Goal: Task Accomplishment & Management: Manage account settings

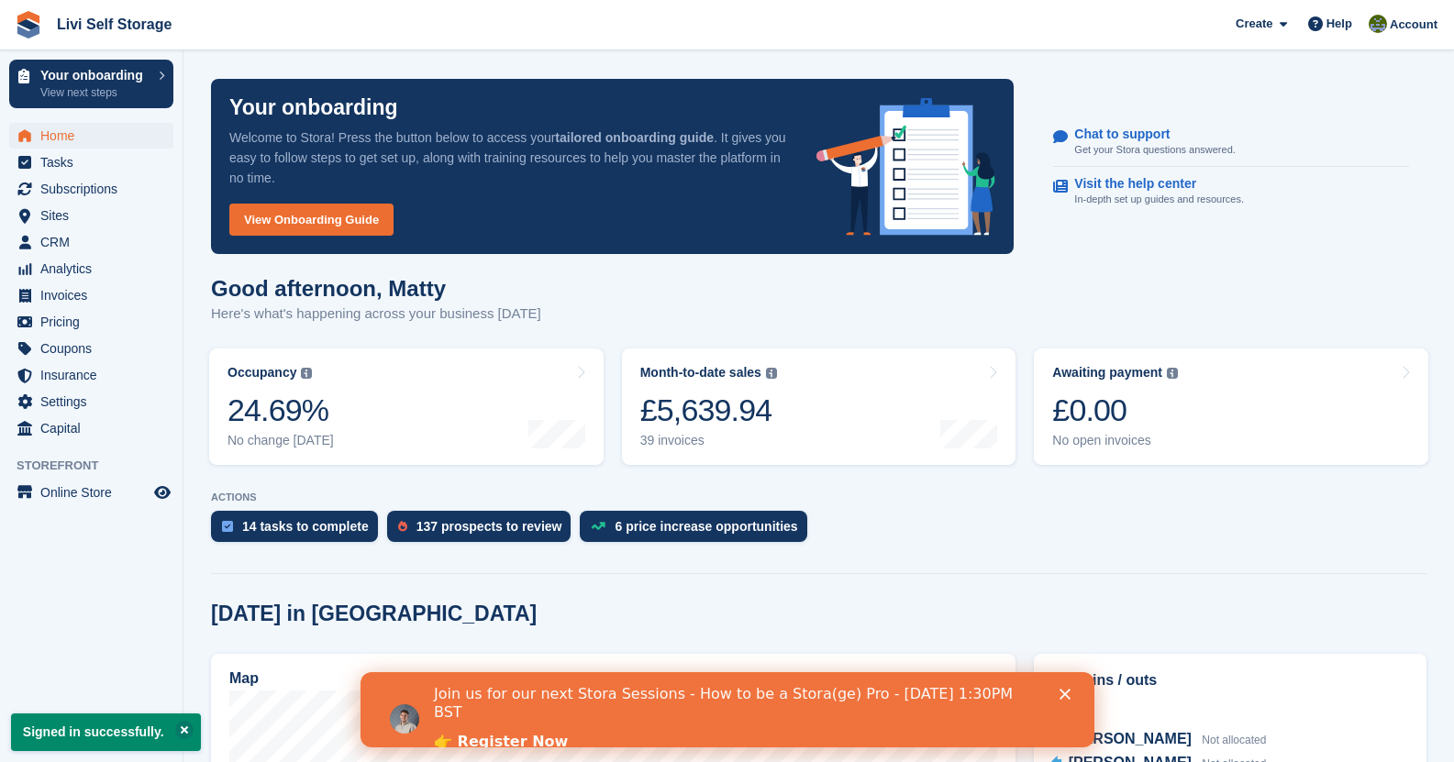
click at [1062, 696] on polygon "Close" at bounding box center [1063, 694] width 11 height 11
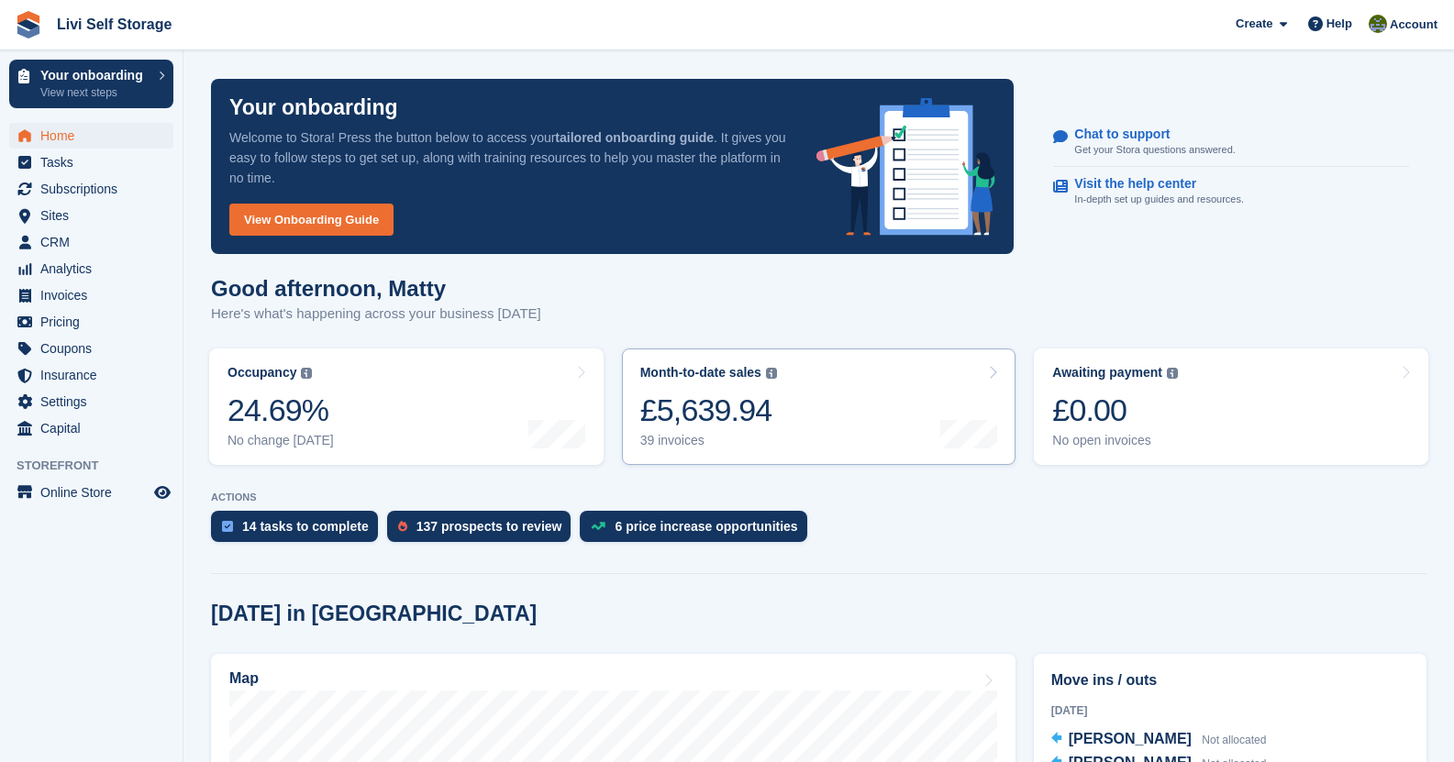
click at [775, 379] on link "Month-to-date sales The sum of all finalised invoices generated this month to d…" at bounding box center [819, 406] width 394 height 116
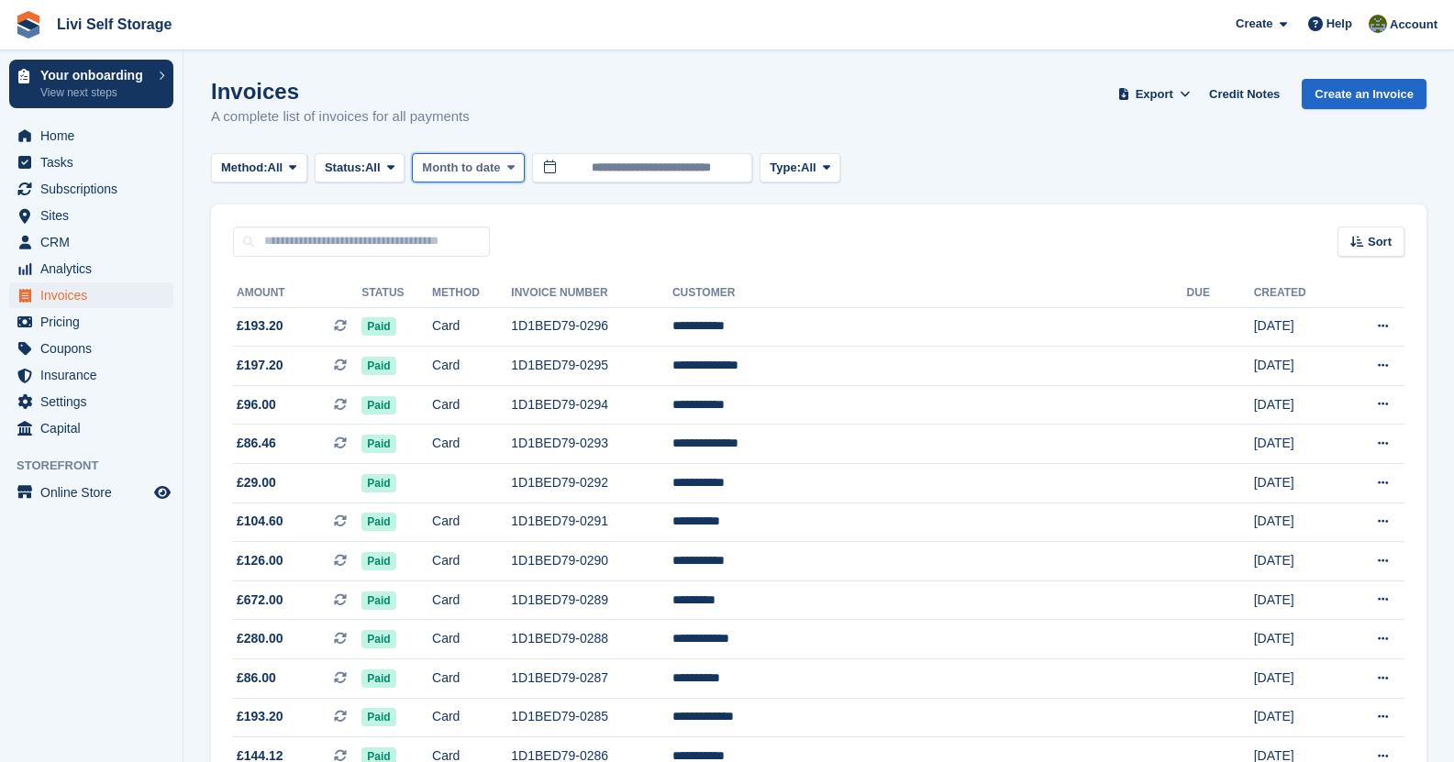
click at [514, 169] on icon at bounding box center [510, 167] width 7 height 12
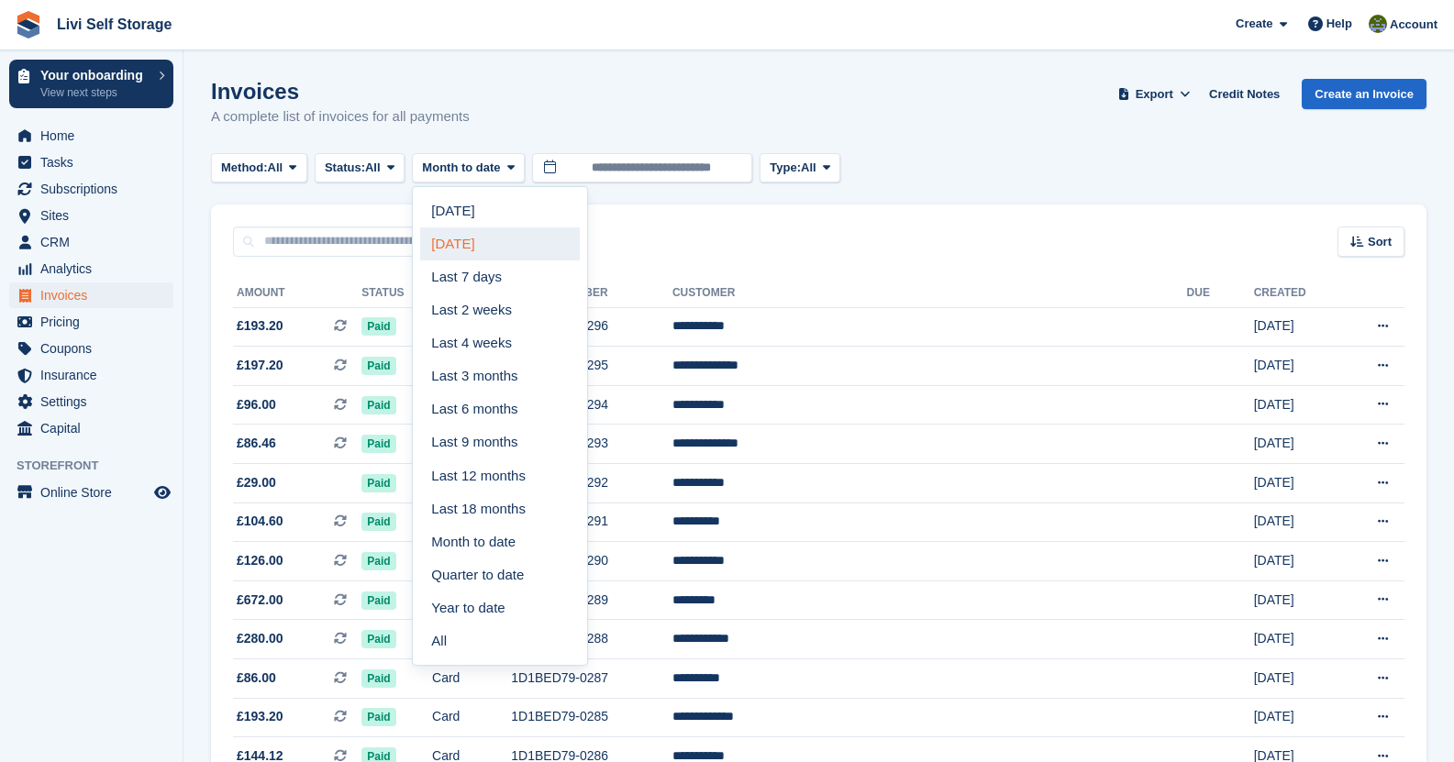
click at [534, 248] on link "Yesterday" at bounding box center [500, 243] width 160 height 33
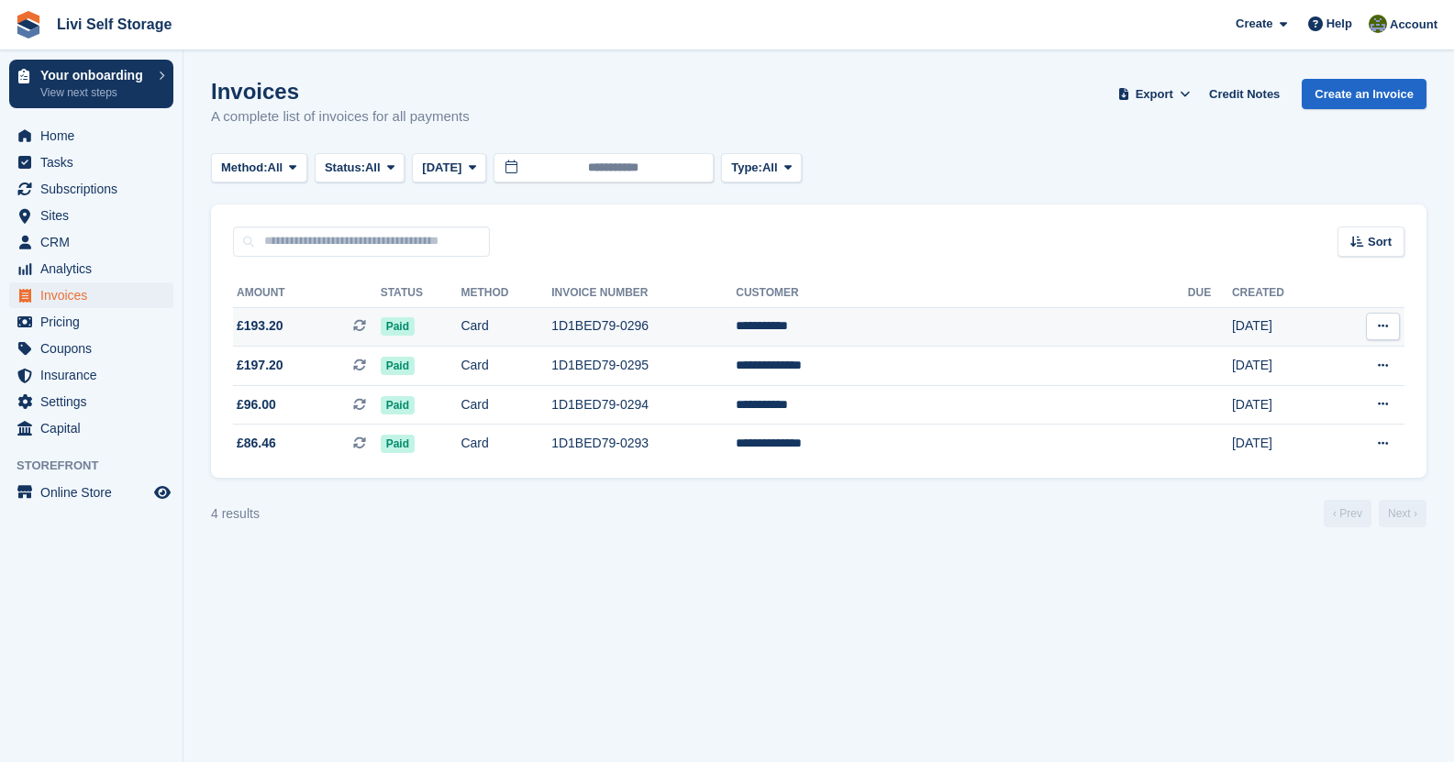
drag, startPoint x: 747, startPoint y: 318, endPoint x: 647, endPoint y: 317, distance: 99.0
click at [647, 317] on tr "**********" at bounding box center [818, 326] width 1171 height 39
copy tr "1D1BED79-0296"
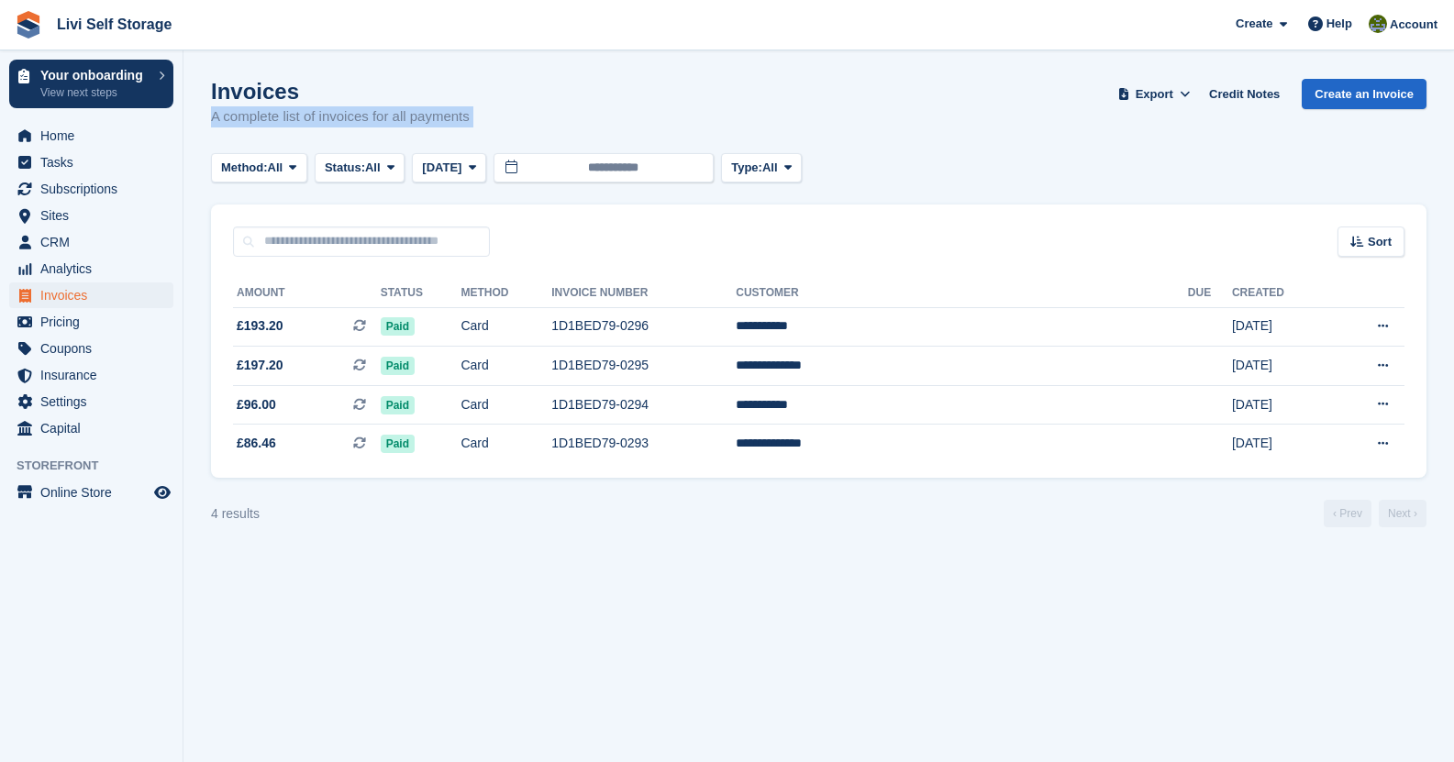
drag, startPoint x: 644, startPoint y: 105, endPoint x: 990, endPoint y: 140, distance: 347.6
click at [990, 140] on div "Invoices A complete list of invoices for all payments Export Export Invoices Ex…" at bounding box center [818, 114] width 1215 height 71
click at [458, 160] on span "Yesterday" at bounding box center [441, 168] width 39 height 18
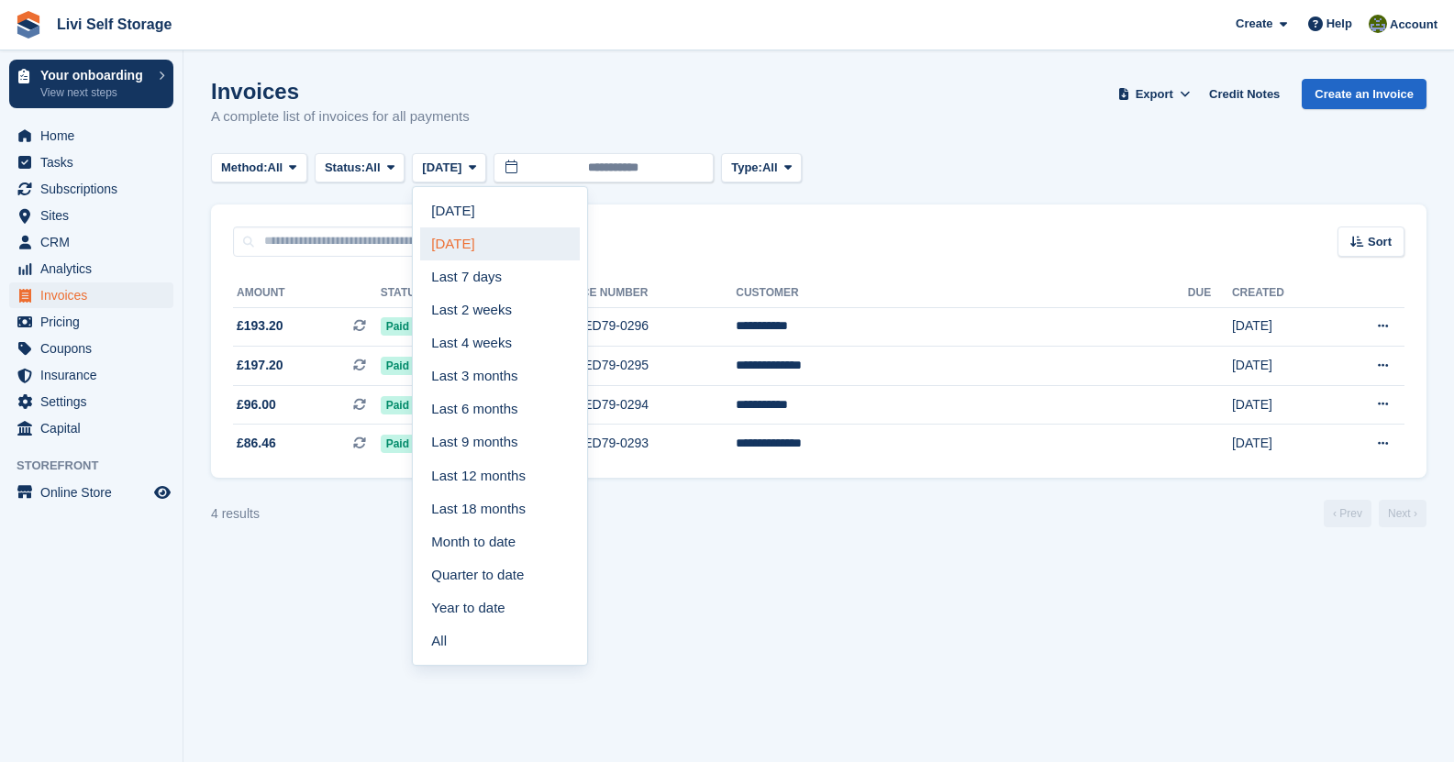
click at [485, 243] on link "Yesterday" at bounding box center [500, 243] width 160 height 33
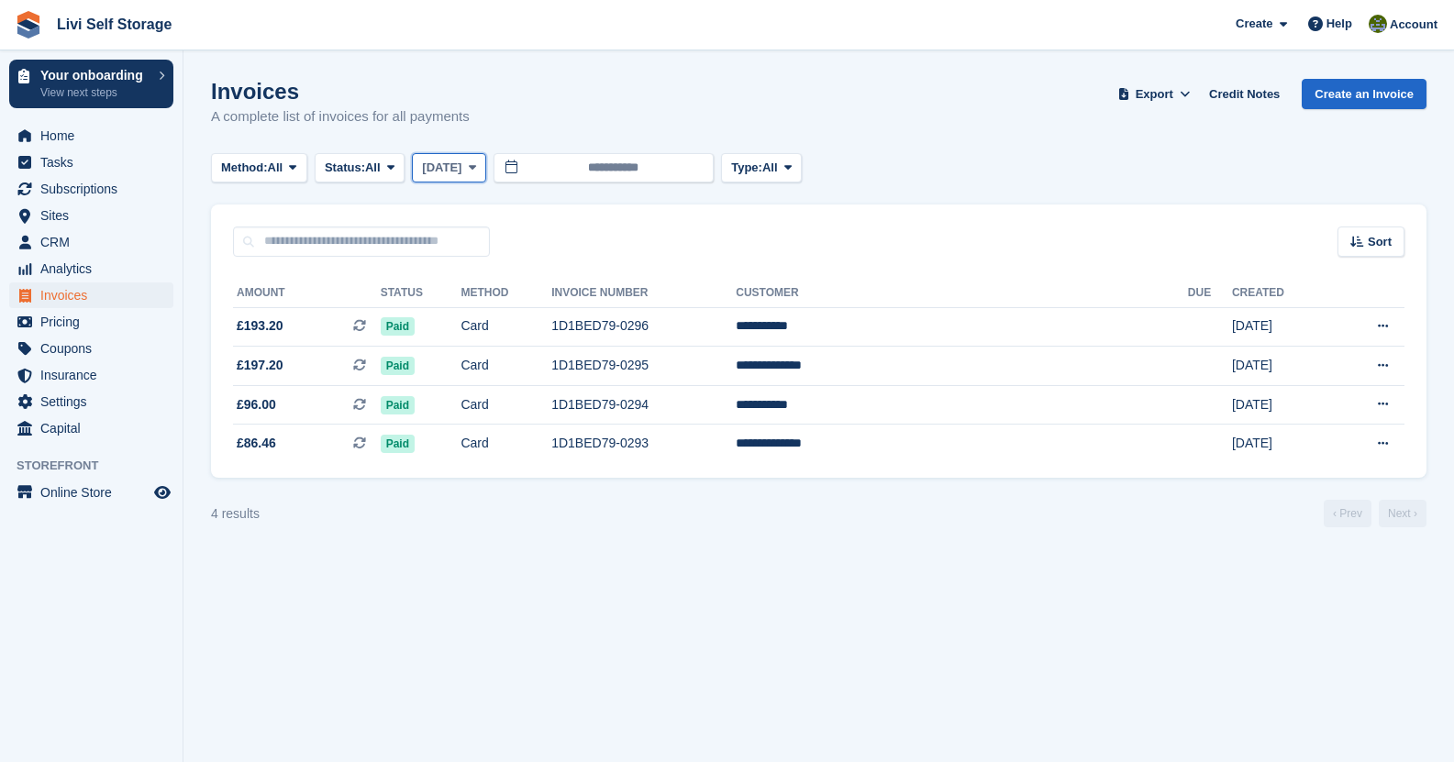
click at [461, 174] on span "Yesterday" at bounding box center [441, 168] width 39 height 18
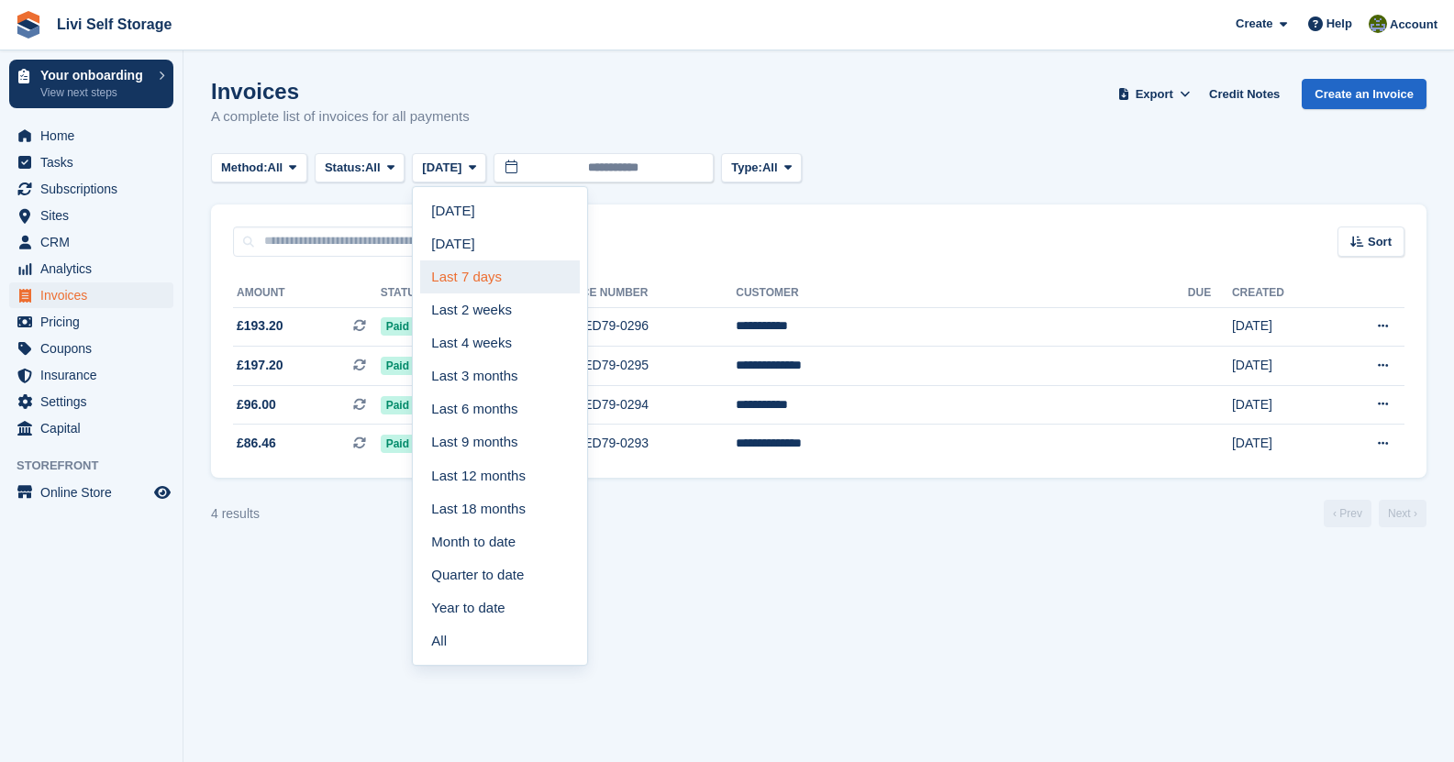
click at [473, 272] on link "Last 7 days" at bounding box center [500, 276] width 160 height 33
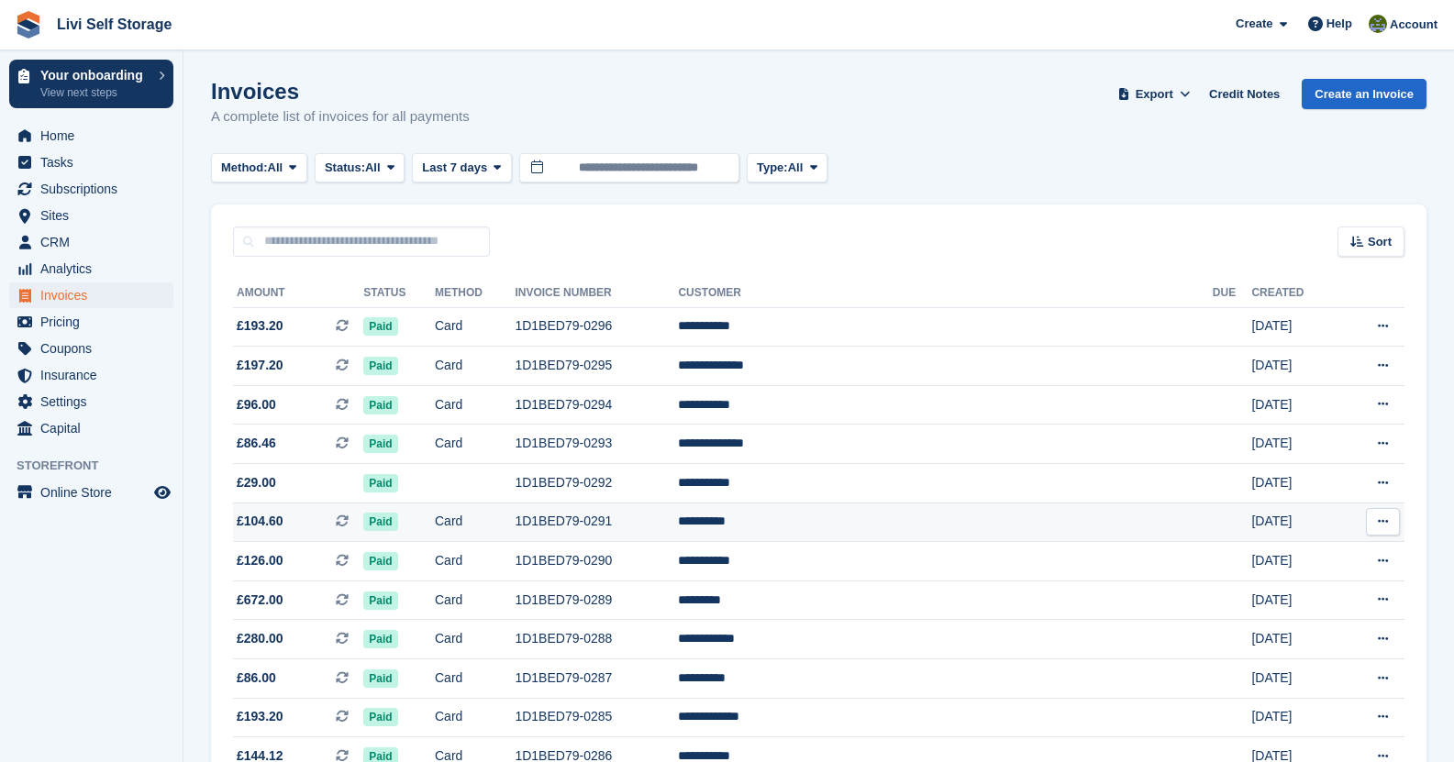
drag, startPoint x: 682, startPoint y: 522, endPoint x: 609, endPoint y: 527, distance: 73.6
click at [609, 527] on tr "**********" at bounding box center [818, 522] width 1171 height 39
copy tr "1D1BED79-0291"
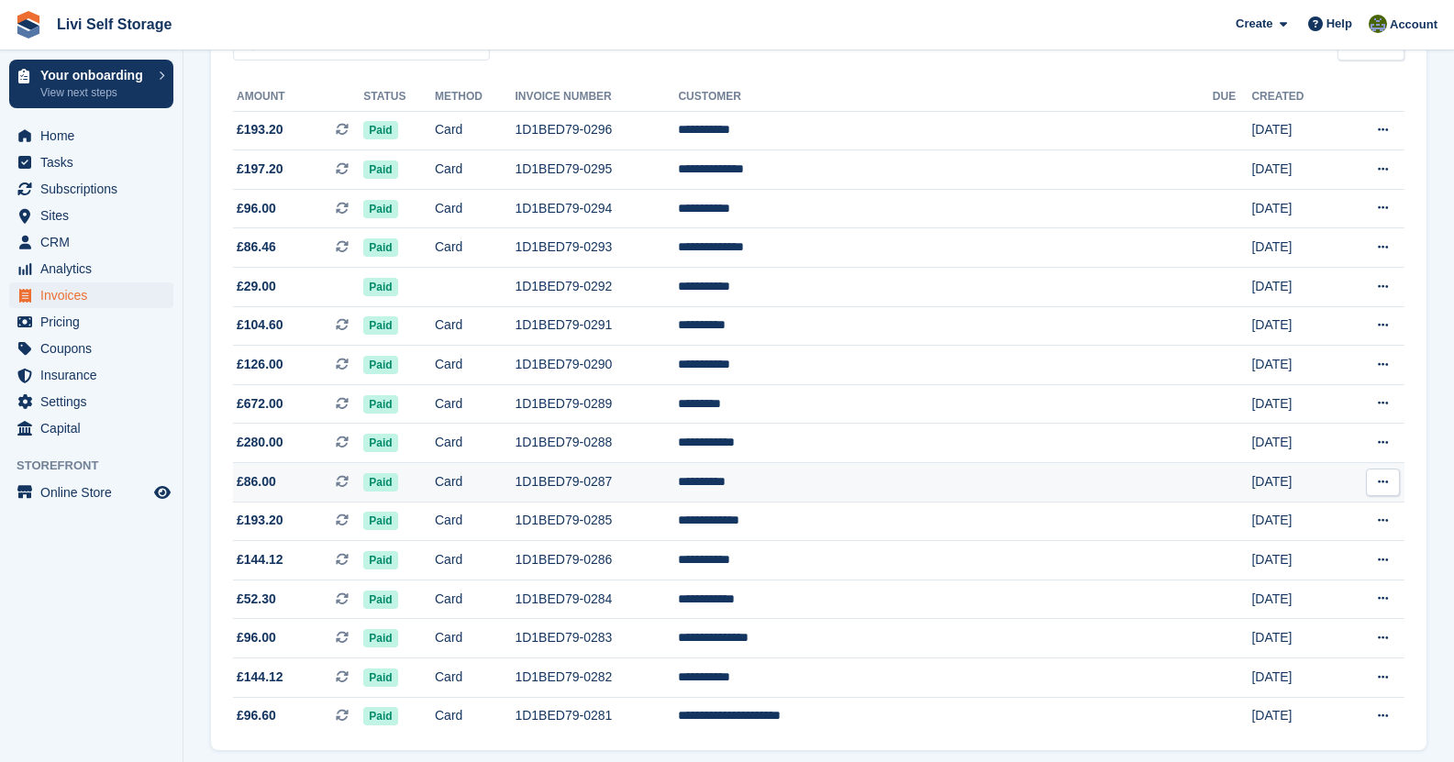
scroll to position [261, 0]
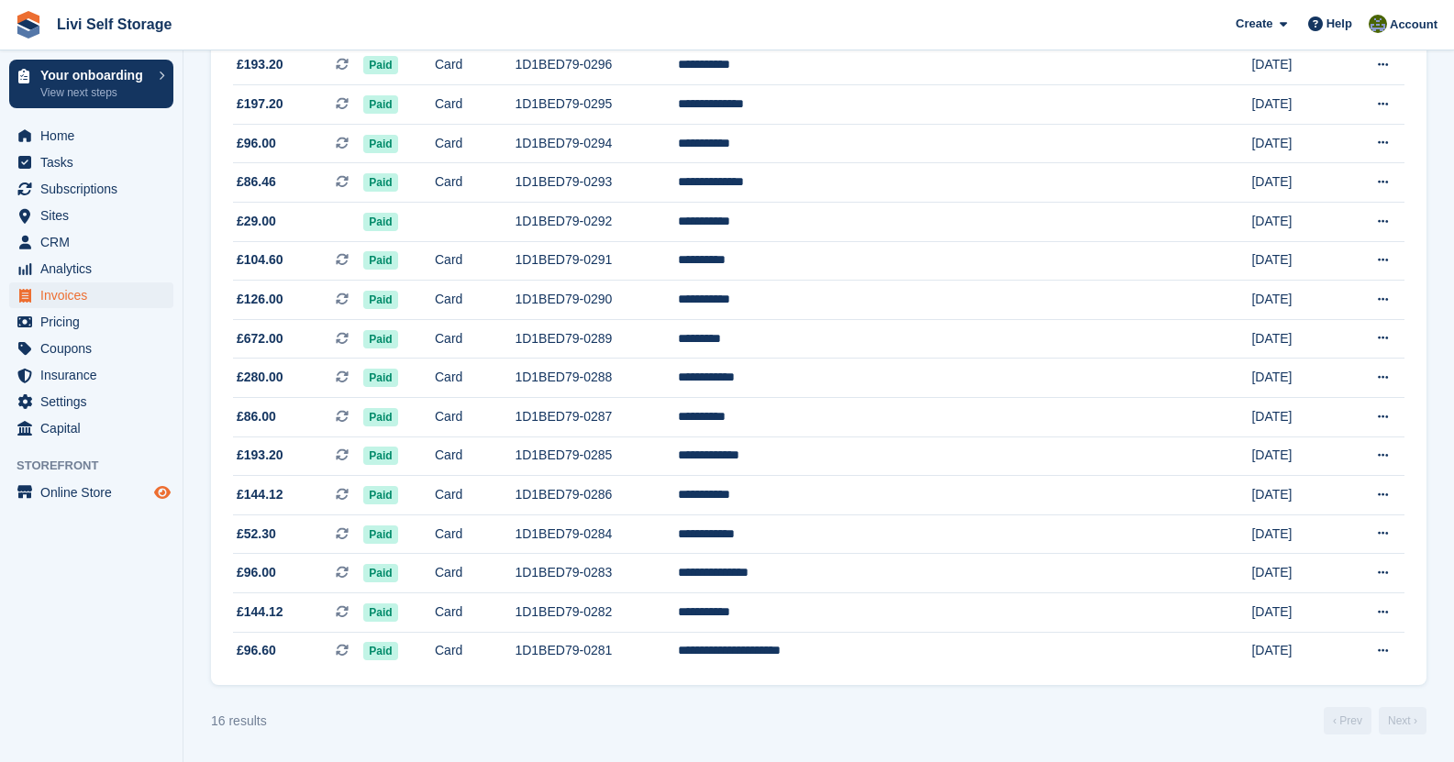
click at [157, 488] on icon "Preview store" at bounding box center [162, 492] width 17 height 15
